Goal: Transaction & Acquisition: Book appointment/travel/reservation

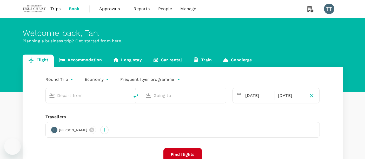
type input "Kuala Lumpur Intl ([GEOGRAPHIC_DATA])"
type input "[PERSON_NAME] Intl (DMK)"
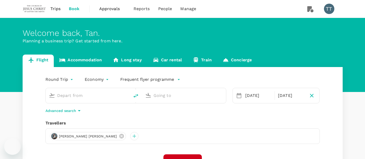
type input "Kuala Lumpur Intl ([GEOGRAPHIC_DATA])"
type input "[PERSON_NAME] Intl (DMK)"
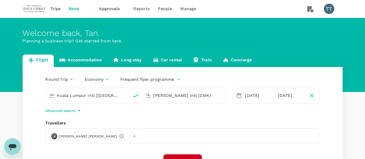
click at [106, 95] on input "Kuala Lumpur Intl ([GEOGRAPHIC_DATA])" at bounding box center [88, 96] width 62 height 8
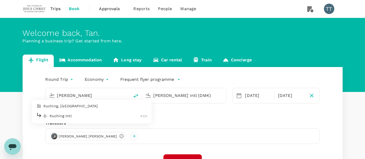
click at [87, 114] on p "Kuching Intl" at bounding box center [95, 115] width 91 height 5
type input "Kuching Intl (KCH)"
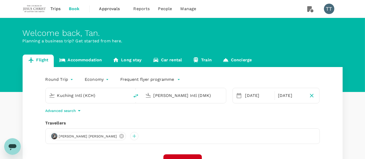
click at [248, 101] on div "[DATE]" at bounding box center [258, 95] width 30 height 10
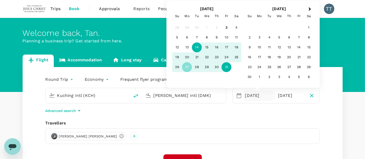
click at [198, 45] on div "14" at bounding box center [197, 48] width 10 height 10
click at [235, 47] on div "18" at bounding box center [237, 48] width 10 height 10
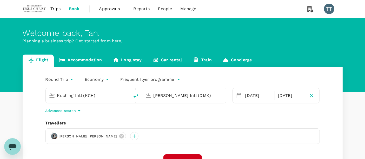
click at [182, 153] on div "Round Trip roundtrip Economy economy Frequent flyer programme Kuching Intl (KCH…" at bounding box center [183, 140] width 320 height 147
click at [181, 155] on button "Find flights" at bounding box center [183, 160] width 38 height 13
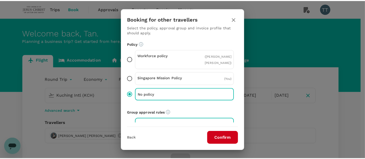
scroll to position [73, 0]
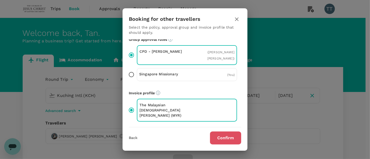
click at [224, 136] on button "Confirm" at bounding box center [225, 138] width 31 height 13
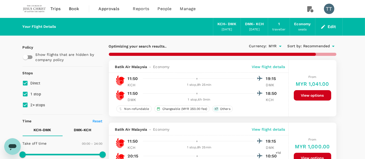
click at [321, 45] on span "Recommended" at bounding box center [316, 46] width 27 height 6
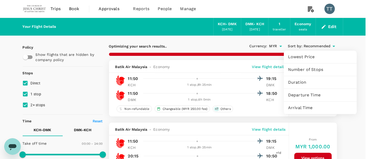
click at [310, 93] on span "Departure Time" at bounding box center [320, 95] width 64 height 6
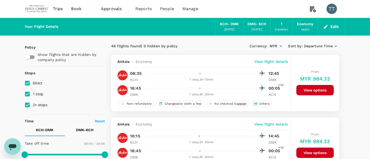
type input "1605"
checkbox input "false"
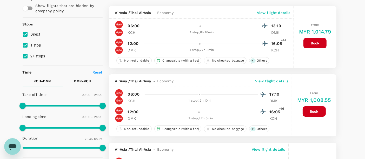
scroll to position [48, 0]
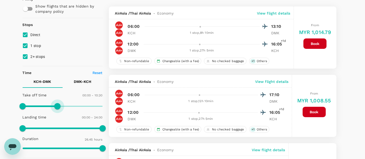
type input "540"
drag, startPoint x: 100, startPoint y: 108, endPoint x: 53, endPoint y: 114, distance: 47.7
click at [53, 114] on div "Take off time 00:00 - 09:00 Landing time 00:00 - 24:00 Duration 26.45 hours" at bounding box center [62, 122] width 82 height 64
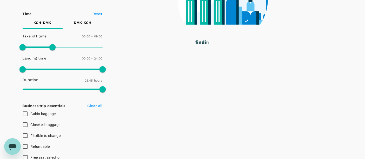
scroll to position [80, 0]
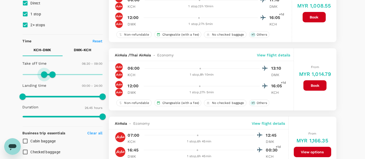
type input "420"
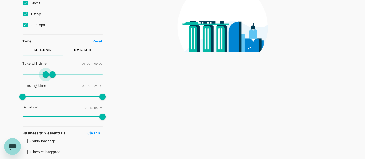
drag, startPoint x: 24, startPoint y: 73, endPoint x: 46, endPoint y: 75, distance: 21.4
click at [46, 75] on span at bounding box center [46, 75] width 6 height 6
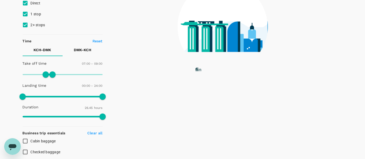
scroll to position [0, 0]
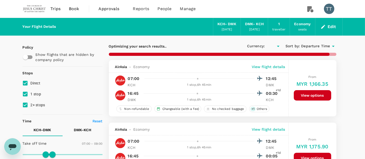
type input "MYR"
click at [300, 46] on span "Sort by :" at bounding box center [293, 46] width 14 height 6
click at [87, 124] on button "DMK - KCH" at bounding box center [83, 130] width 40 height 12
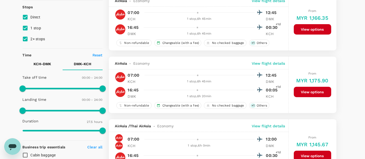
scroll to position [67, 0]
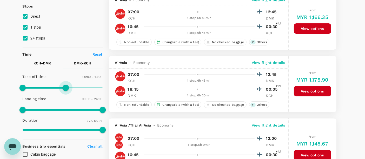
drag, startPoint x: 100, startPoint y: 87, endPoint x: 65, endPoint y: 95, distance: 35.6
click at [65, 95] on div "Take off time 00:00 - 13:00 Landing time 00:00 - 24:00 Duration 27.5 hours" at bounding box center [62, 104] width 82 height 64
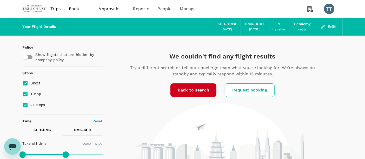
scroll to position [59, 0]
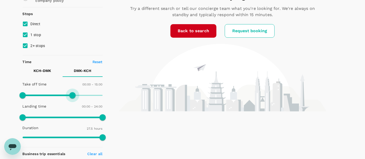
drag, startPoint x: 67, startPoint y: 98, endPoint x: 72, endPoint y: 99, distance: 4.8
click at [72, 99] on span at bounding box center [72, 95] width 6 height 6
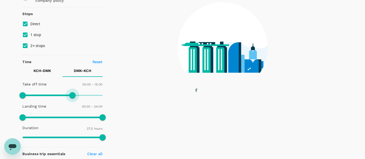
type input "870"
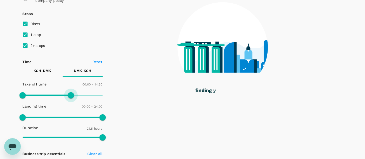
click at [71, 98] on span at bounding box center [71, 95] width 6 height 6
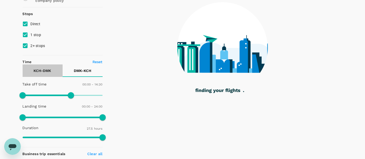
click at [46, 74] on button "KCH - DMK" at bounding box center [43, 70] width 40 height 12
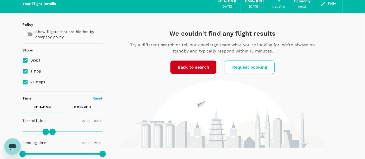
scroll to position [23, 0]
type input "660"
drag, startPoint x: 55, startPoint y: 130, endPoint x: 59, endPoint y: 130, distance: 3.6
click at [59, 130] on span at bounding box center [57, 132] width 6 height 6
click at [73, 108] on button "DMK - KCH" at bounding box center [83, 107] width 40 height 12
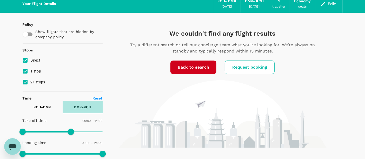
click at [73, 108] on button "DMK - KCH" at bounding box center [83, 107] width 40 height 12
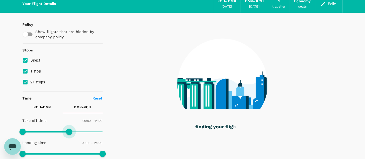
type input "900"
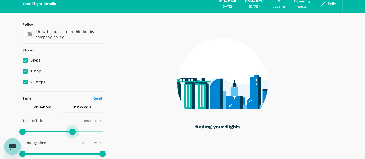
drag, startPoint x: 69, startPoint y: 129, endPoint x: 73, endPoint y: 129, distance: 3.9
click at [73, 129] on span at bounding box center [72, 132] width 6 height 6
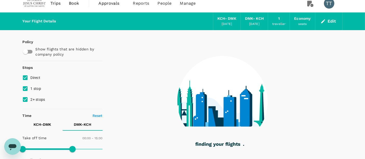
scroll to position [5, 0]
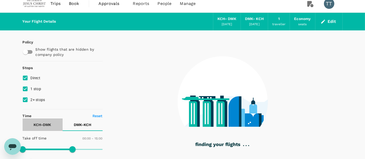
click at [44, 127] on button "KCH - DMK" at bounding box center [43, 125] width 40 height 12
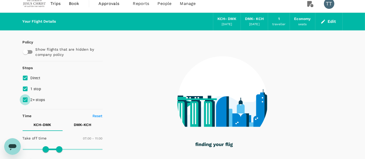
click at [27, 101] on input "2+ stops" at bounding box center [25, 99] width 11 height 11
checkbox input "false"
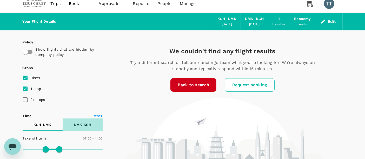
click at [75, 122] on p "DMK - KCH" at bounding box center [82, 124] width 17 height 5
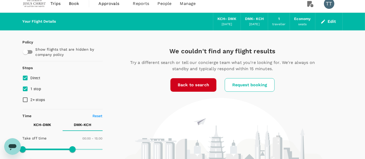
click at [42, 127] on button "KCH - DMK" at bounding box center [43, 125] width 40 height 12
type input "1440"
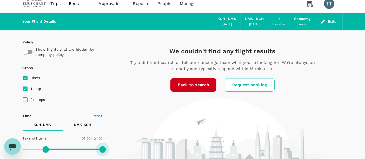
drag, startPoint x: 59, startPoint y: 148, endPoint x: 150, endPoint y: 162, distance: 91.8
click at [89, 126] on p "DMK - KCH" at bounding box center [82, 124] width 17 height 5
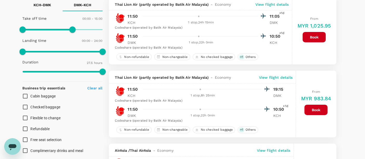
scroll to position [46, 0]
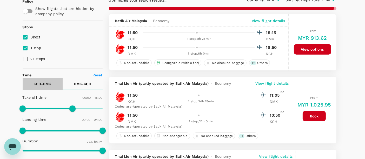
click at [43, 81] on p "KCH - DMK" at bounding box center [43, 83] width 18 height 5
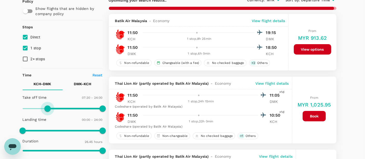
drag, startPoint x: 47, startPoint y: 105, endPoint x: 41, endPoint y: 104, distance: 6.0
click at [44, 106] on span at bounding box center [47, 109] width 6 height 6
type input "330"
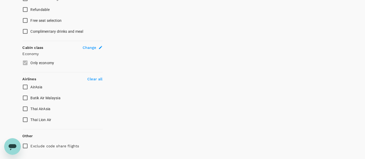
scroll to position [248, 0]
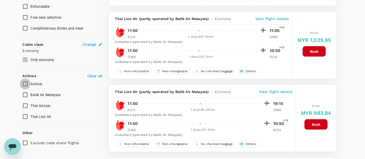
click at [30, 79] on input "AirAsia" at bounding box center [25, 84] width 11 height 11
checkbox input "true"
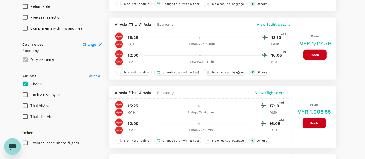
type input "MYR"
click at [35, 103] on span "Thai AirAsia" at bounding box center [41, 106] width 20 height 6
click at [31, 103] on input "Thai AirAsia" at bounding box center [25, 105] width 11 height 11
checkbox input "true"
type input "MYR"
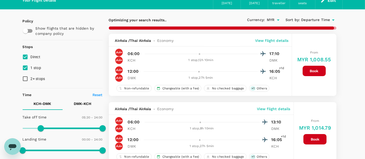
scroll to position [26, 0]
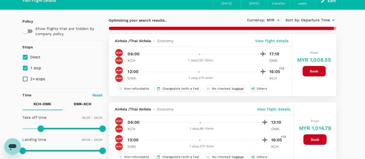
click at [304, 18] on span "Departure Time" at bounding box center [315, 20] width 29 height 6
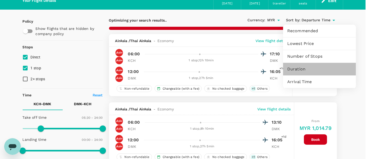
click at [304, 67] on span "Duration" at bounding box center [319, 69] width 64 height 6
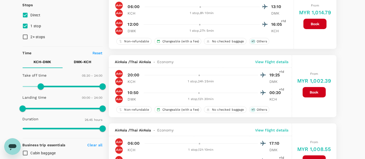
scroll to position [68, 0]
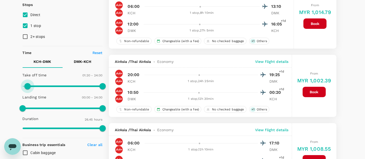
type input "0"
drag, startPoint x: 42, startPoint y: 86, endPoint x: 0, endPoint y: 76, distance: 43.2
click at [75, 62] on p "DMK - KCH" at bounding box center [82, 61] width 17 height 5
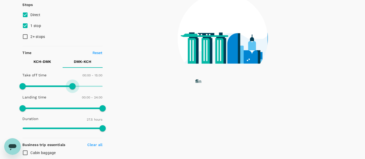
type input "1440"
drag, startPoint x: 73, startPoint y: 86, endPoint x: 196, endPoint y: 114, distance: 126.4
click at [196, 114] on div "Policy Show flights that are hidden by company policy Stops Direct 1 stop 2+ st…" at bounding box center [183, 147] width 320 height 360
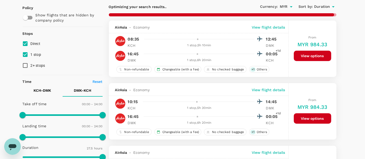
scroll to position [39, 0]
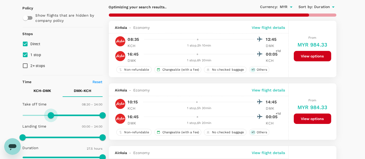
type input "480"
drag, startPoint x: 26, startPoint y: 114, endPoint x: 49, endPoint y: 120, distance: 23.7
click at [49, 119] on span at bounding box center [49, 115] width 6 height 6
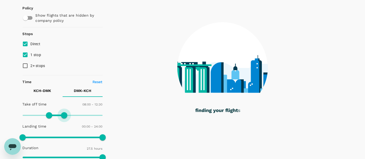
type input "720"
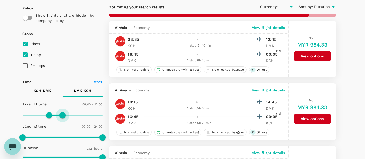
type input "MYR"
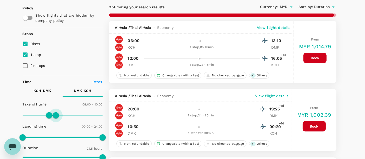
drag, startPoint x: 100, startPoint y: 117, endPoint x: 56, endPoint y: 114, distance: 43.8
click at [56, 114] on span at bounding box center [56, 115] width 6 height 6
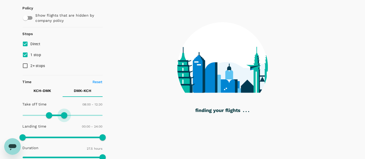
type input "1440"
drag, startPoint x: 58, startPoint y: 115, endPoint x: 131, endPoint y: 128, distance: 73.9
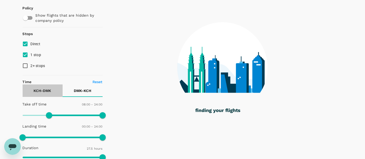
click at [43, 94] on button "KCH - DMK" at bounding box center [43, 91] width 40 height 12
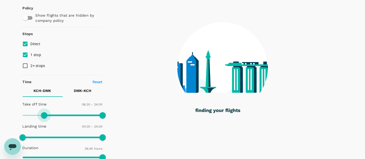
type input "480"
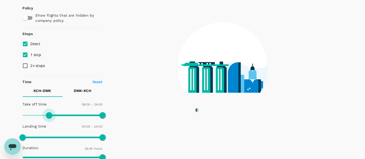
drag, startPoint x: 25, startPoint y: 112, endPoint x: 50, endPoint y: 117, distance: 24.6
click at [50, 117] on span at bounding box center [49, 115] width 6 height 6
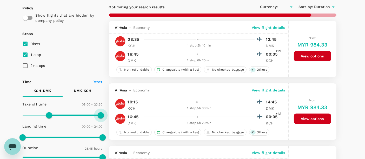
type input "1350"
type input "MYR"
type input "630"
drag, startPoint x: 100, startPoint y: 116, endPoint x: 58, endPoint y: 114, distance: 42.7
click at [58, 114] on span at bounding box center [57, 115] width 6 height 6
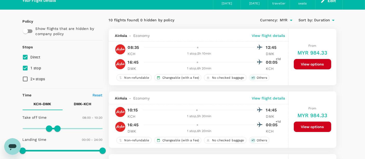
scroll to position [26, 0]
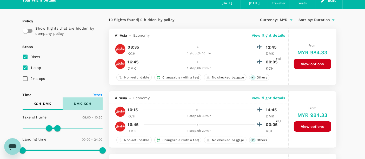
click at [86, 104] on p "DMK - KCH" at bounding box center [82, 103] width 17 height 5
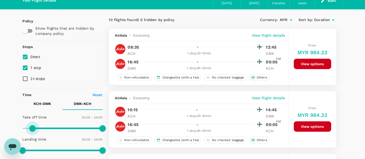
drag, startPoint x: 49, startPoint y: 126, endPoint x: 31, endPoint y: 122, distance: 18.3
click at [31, 125] on span at bounding box center [32, 128] width 6 height 6
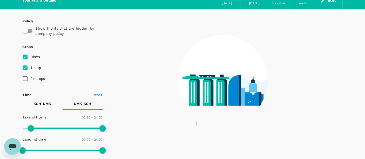
type input "0"
drag, startPoint x: 33, startPoint y: 129, endPoint x: 0, endPoint y: 133, distance: 33.2
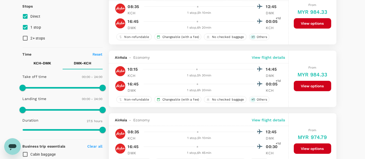
scroll to position [0, 0]
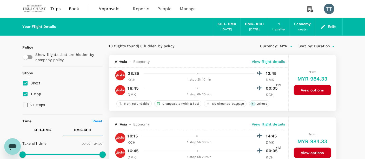
click at [41, 134] on button "KCH - DMK" at bounding box center [43, 130] width 40 height 12
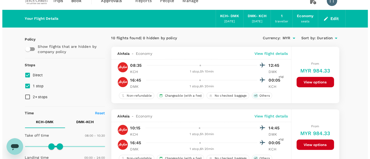
scroll to position [7, 0]
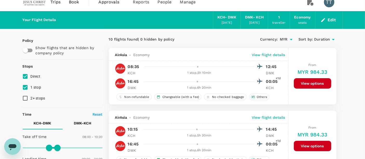
click at [258, 53] on p "View flight details" at bounding box center [269, 54] width 34 height 5
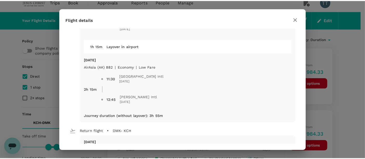
scroll to position [58, 0]
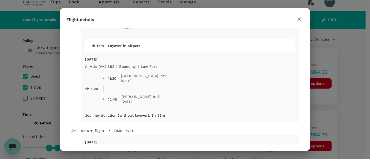
click at [295, 22] on div at bounding box center [299, 19] width 9 height 9
click at [296, 21] on icon "button" at bounding box center [299, 19] width 6 height 6
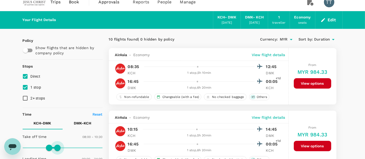
type input "1440"
drag, startPoint x: 57, startPoint y: 146, endPoint x: 171, endPoint y: 146, distance: 114.4
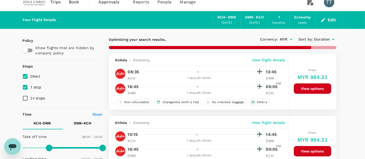
scroll to position [25, 0]
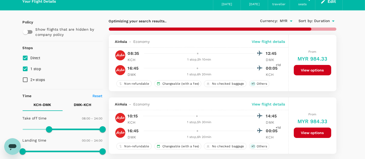
click at [73, 101] on button "DMK - KCH" at bounding box center [83, 105] width 40 height 12
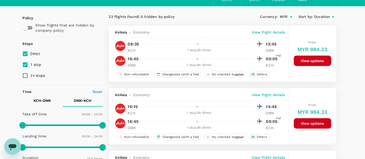
scroll to position [0, 0]
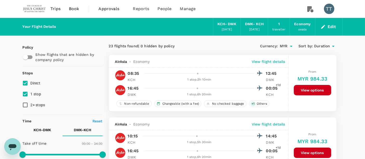
click at [78, 9] on span "Book" at bounding box center [74, 9] width 10 height 6
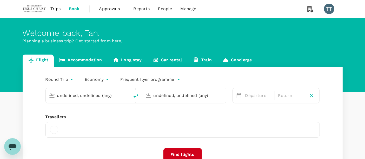
type input "Kuching Intl (KCH)"
type input "[PERSON_NAME] Intl (DMK)"
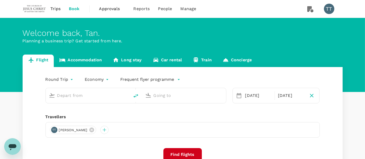
type input "Kuching Intl (KCH)"
type input "[PERSON_NAME] Intl (DMK)"
type input "Kuching Intl (KCH)"
type input "[PERSON_NAME] Intl (DMK)"
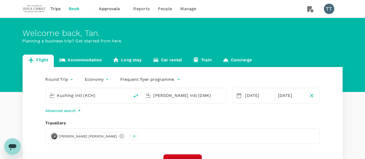
click at [183, 155] on button "Find flights" at bounding box center [183, 160] width 38 height 13
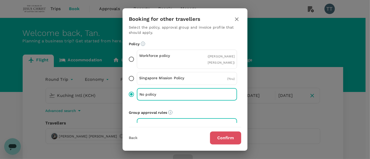
click at [214, 137] on button "Confirm" at bounding box center [225, 138] width 31 height 13
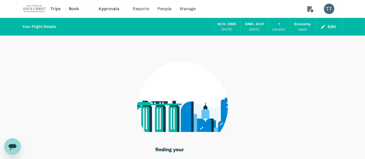
scroll to position [34, 0]
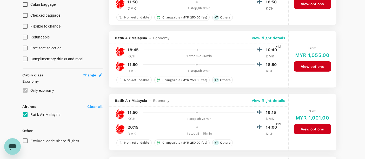
type input "1605"
checkbox input "false"
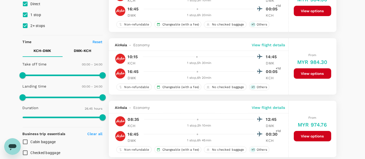
scroll to position [0, 0]
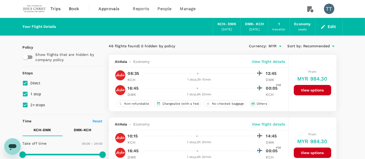
click at [316, 47] on span "Recommended" at bounding box center [316, 46] width 27 height 6
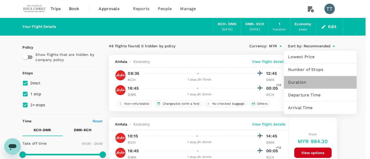
click at [304, 85] on span "Duration" at bounding box center [320, 82] width 64 height 6
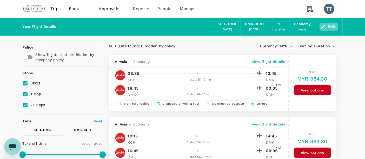
click at [326, 25] on button "Edit" at bounding box center [329, 27] width 19 height 8
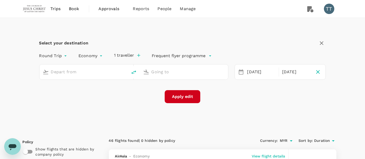
type input "oneway"
type input "[PERSON_NAME] Intl (DMK)"
type input "Kuching Intl (KCH)"
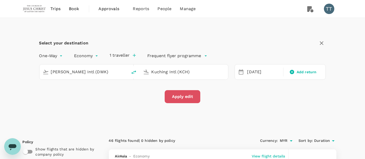
click at [193, 101] on button "Apply edit" at bounding box center [183, 96] width 36 height 13
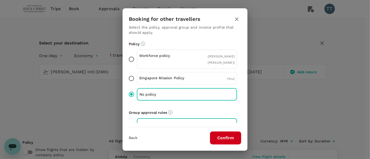
click at [321, 42] on div "Booking for other travellers Select the policy, approval group and invoice prof…" at bounding box center [185, 79] width 370 height 159
click at [232, 21] on button "button" at bounding box center [236, 19] width 9 height 9
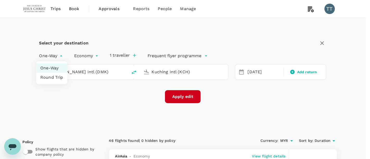
click at [248, 70] on div at bounding box center [185, 79] width 370 height 159
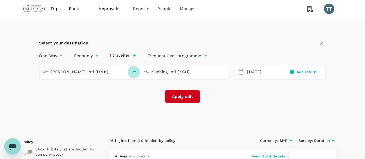
click at [132, 76] on button "delete" at bounding box center [134, 72] width 12 height 12
type input "Kuching Intl (KCH)"
type input "[PERSON_NAME] Intl (DMK)"
click at [245, 74] on div "[DATE]" at bounding box center [263, 72] width 37 height 10
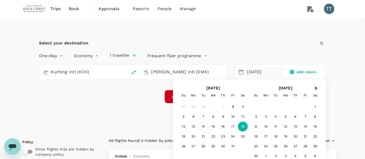
click at [206, 128] on div "14" at bounding box center [204, 127] width 10 height 10
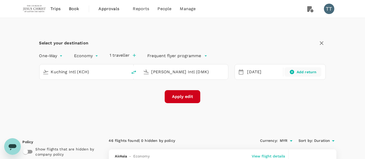
click at [296, 76] on div "Add return" at bounding box center [303, 71] width 37 height 9
type input "roundtrip"
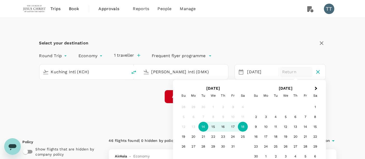
click at [241, 125] on div "18" at bounding box center [243, 127] width 10 height 10
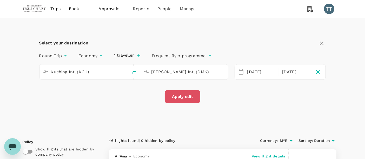
click at [200, 99] on button "Apply edit" at bounding box center [183, 96] width 36 height 13
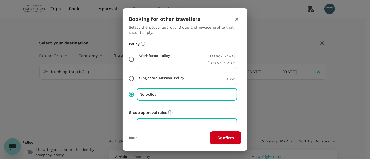
click at [221, 131] on div "Back Confirm" at bounding box center [184, 135] width 125 height 17
click at [220, 135] on button "Confirm" at bounding box center [225, 138] width 31 height 13
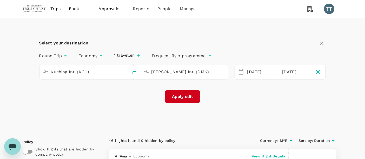
checkbox input "false"
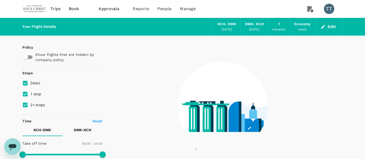
type input "1440"
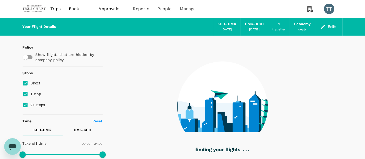
type input "1015"
checkbox input "true"
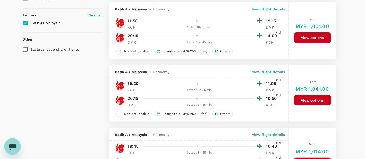
scroll to position [286, 0]
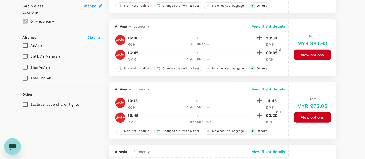
type input "1605"
click at [26, 46] on input "AirAsia" at bounding box center [25, 45] width 11 height 11
checkbox input "true"
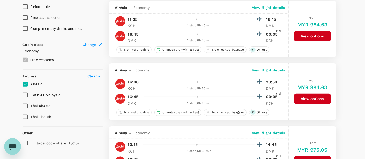
scroll to position [250, 0]
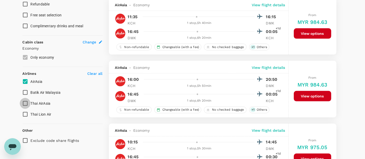
click at [25, 102] on input "Thai AirAsia" at bounding box center [25, 103] width 11 height 11
checkbox input "true"
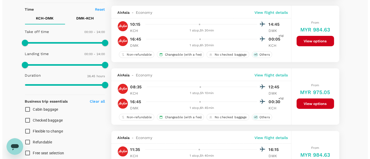
scroll to position [111, 0]
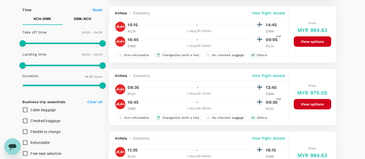
click at [257, 76] on p "View flight details" at bounding box center [269, 75] width 34 height 5
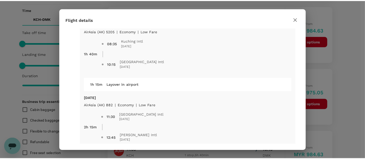
scroll to position [20, 0]
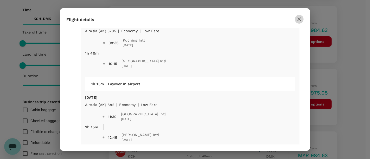
click at [299, 19] on icon "button" at bounding box center [299, 19] width 4 height 4
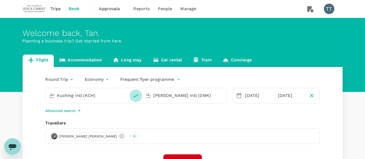
click at [134, 95] on icon "delete" at bounding box center [136, 96] width 6 height 6
type input "[PERSON_NAME] Intl (DMK)"
type input "Kuching Intl (KCH)"
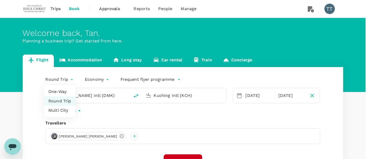
click at [70, 81] on body "Trips Book Approvals 0 Reports People Manage TT Welcome back , Tan . Planning a…" at bounding box center [185, 123] width 370 height 247
click at [69, 92] on li "One-Way" at bounding box center [59, 91] width 31 height 9
type input "oneway"
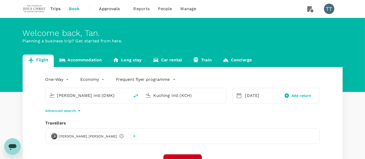
click at [241, 98] on icon at bounding box center [239, 96] width 6 height 6
click at [246, 95] on div "[DATE]" at bounding box center [260, 95] width 35 height 10
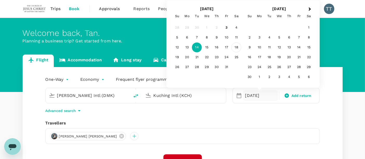
click at [233, 45] on div "18" at bounding box center [237, 48] width 10 height 10
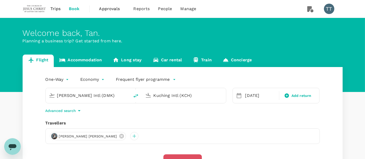
click at [176, 155] on button "Find flights" at bounding box center [183, 160] width 38 height 13
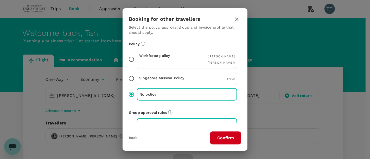
click at [214, 132] on button "Confirm" at bounding box center [225, 138] width 31 height 13
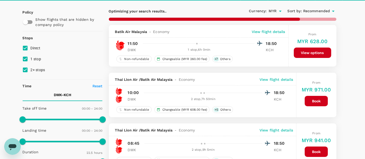
scroll to position [35, 0]
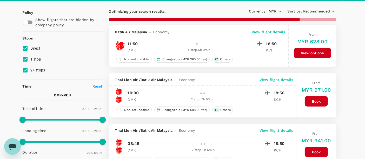
type input "1670"
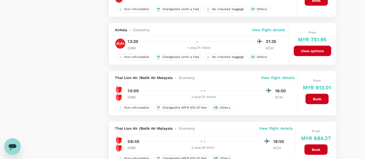
scroll to position [565, 0]
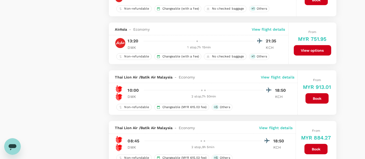
click at [79, 125] on div "Policy Show flights that are hidden by company policy Stops Direct 1 stop 2+ st…" at bounding box center [63, 11] width 80 height 1080
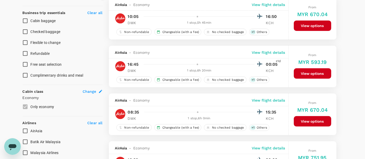
scroll to position [201, 0]
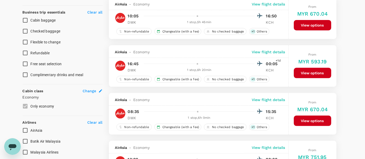
click at [95, 150] on label "Malaysia Airlines" at bounding box center [59, 152] width 79 height 11
click at [31, 150] on input "Malaysia Airlines" at bounding box center [25, 152] width 11 height 11
checkbox input "true"
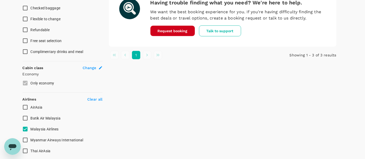
scroll to position [225, 0]
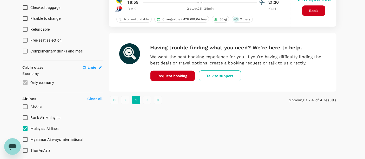
click at [24, 99] on strong "Airlines" at bounding box center [30, 99] width 14 height 4
click at [24, 103] on input "AirAsia" at bounding box center [25, 106] width 11 height 11
checkbox input "true"
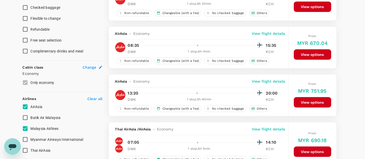
type input "MYR"
click at [26, 129] on input "Malaysia Airlines" at bounding box center [25, 128] width 11 height 11
checkbox input "false"
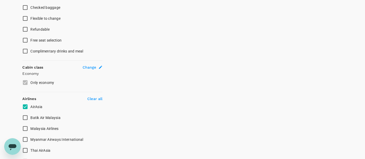
click at [26, 148] on input "Thai AirAsia" at bounding box center [25, 150] width 11 height 11
checkbox input "true"
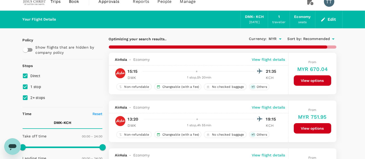
scroll to position [6, 0]
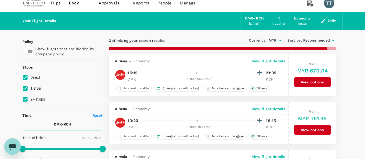
click at [322, 41] on span "Recommended" at bounding box center [316, 41] width 27 height 6
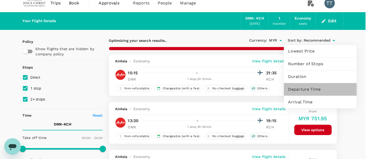
click at [312, 88] on span "Departure Time" at bounding box center [320, 89] width 64 height 6
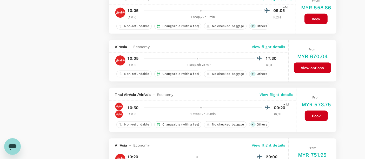
scroll to position [850, 0]
